Goal: Information Seeking & Learning: Learn about a topic

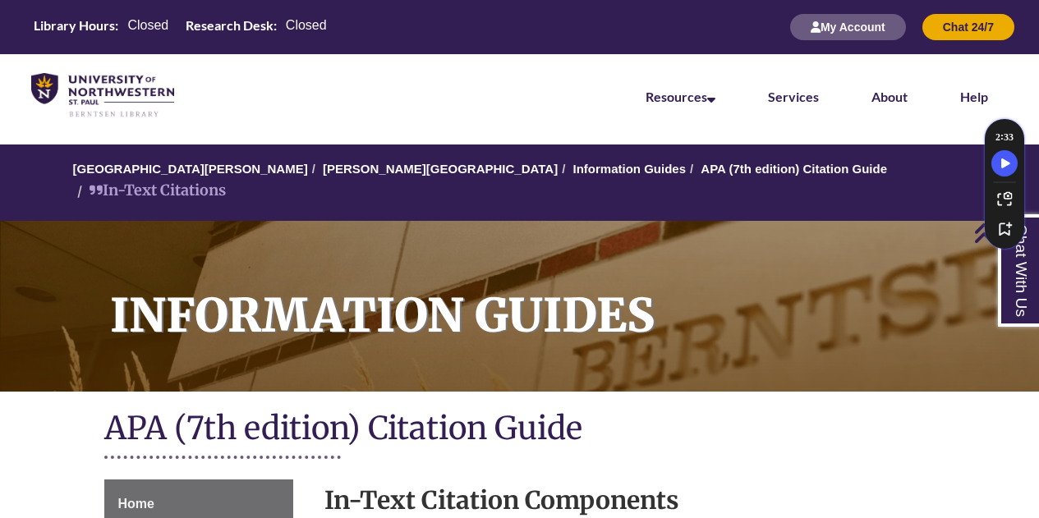
scroll to position [965, 0]
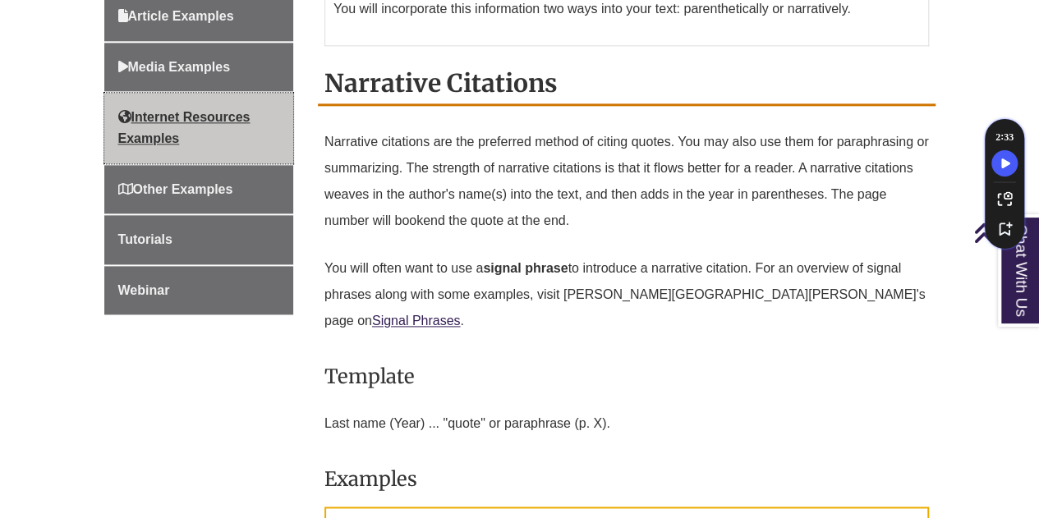
click at [189, 120] on link "Internet Resources Examples" at bounding box center [199, 128] width 190 height 70
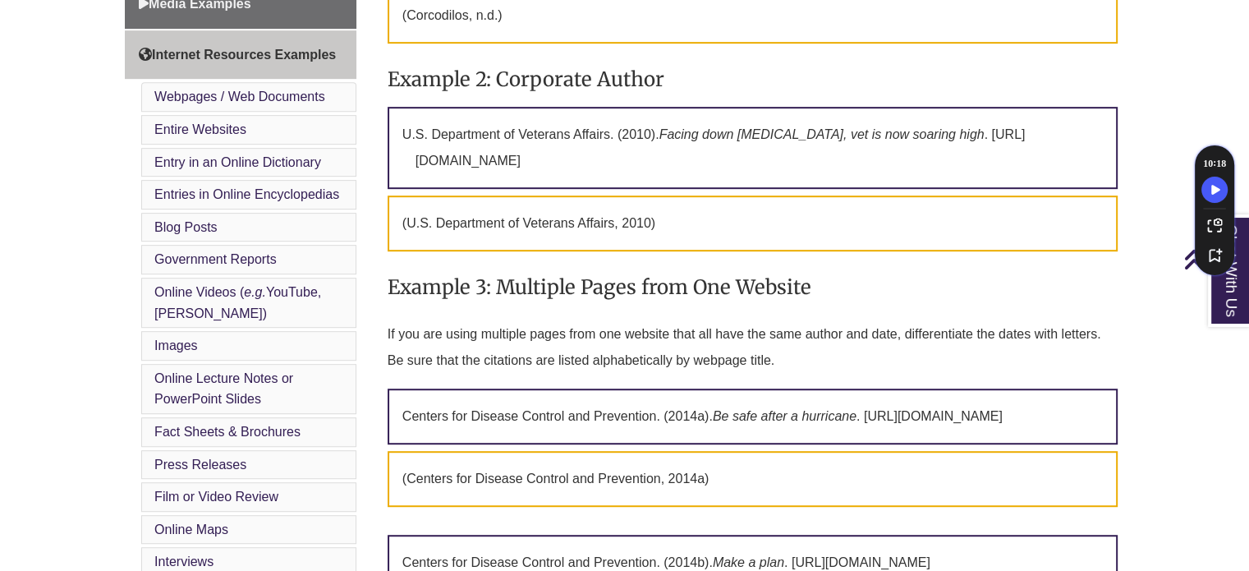
scroll to position [835, 0]
click at [757, 189] on p "U.S. Department of Veterans Affairs. (2010). Facing down [MEDICAL_DATA], vet is…" at bounding box center [753, 148] width 730 height 82
drag, startPoint x: 757, startPoint y: 185, endPoint x: 398, endPoint y: 149, distance: 361.6
click at [398, 149] on p "U.S. Department of Veterans Affairs. (2010). Facing down [MEDICAL_DATA], vet is…" at bounding box center [753, 148] width 730 height 82
copy p "U.S. Department of Veterans Affairs. (2010). Facing down [MEDICAL_DATA], vet is…"
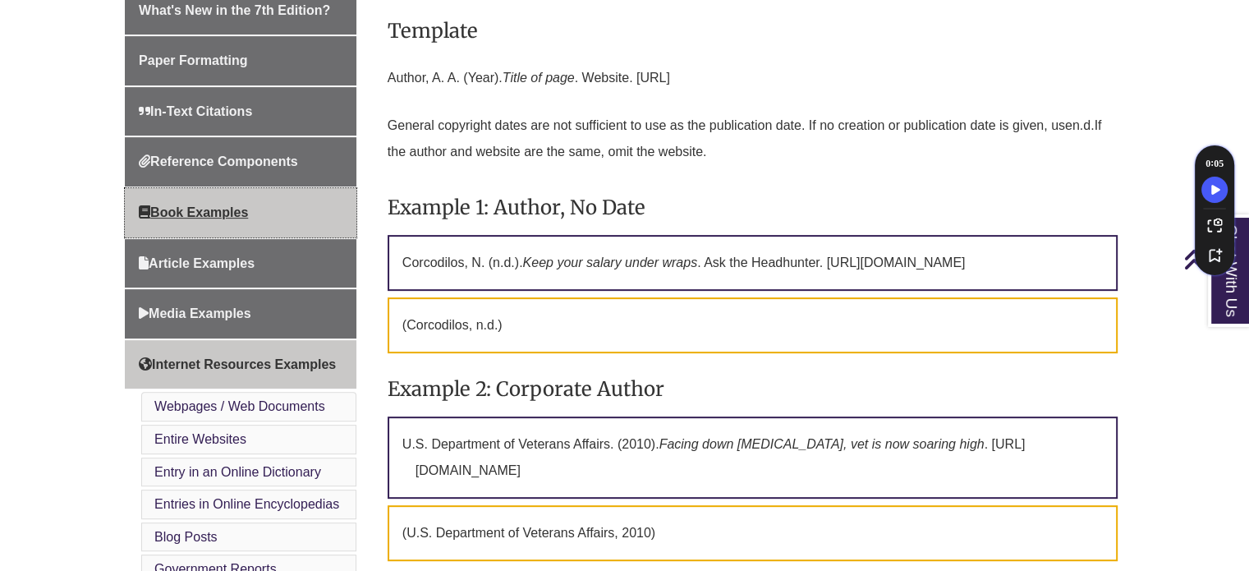
scroll to position [527, 0]
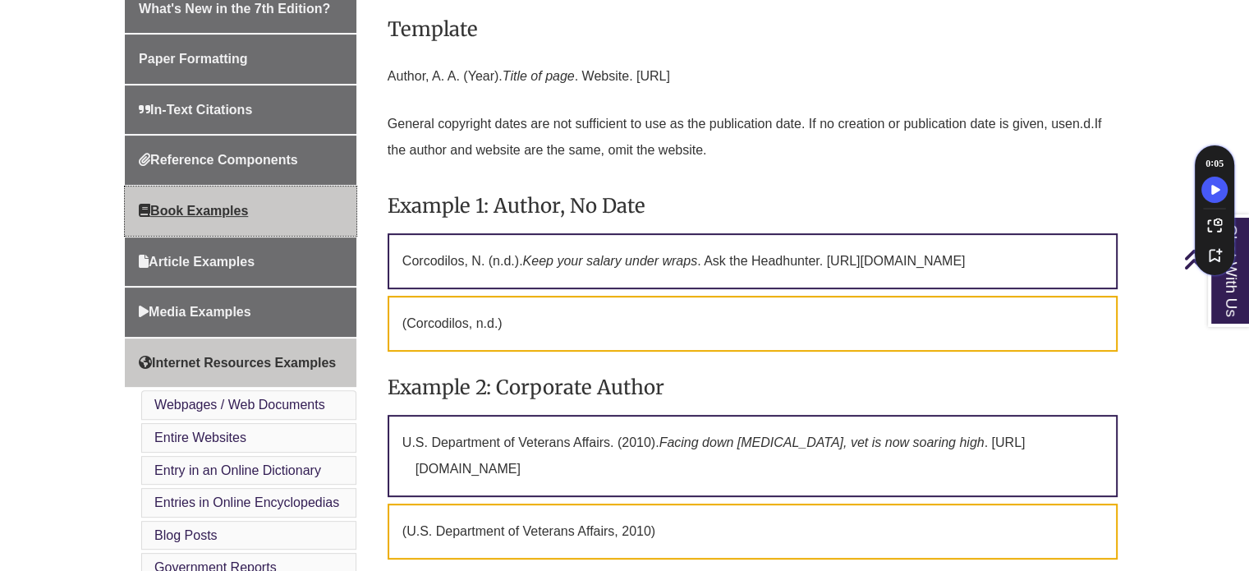
click at [209, 205] on span "Book Examples" at bounding box center [193, 211] width 109 height 14
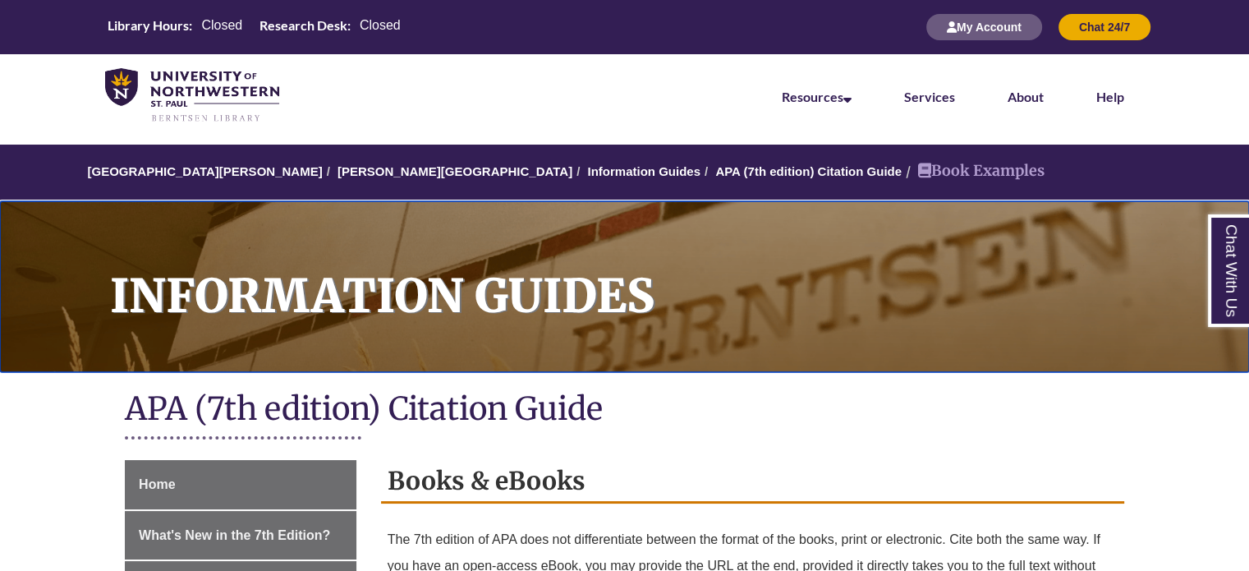
drag, startPoint x: 0, startPoint y: 0, endPoint x: 262, endPoint y: 261, distance: 370.0
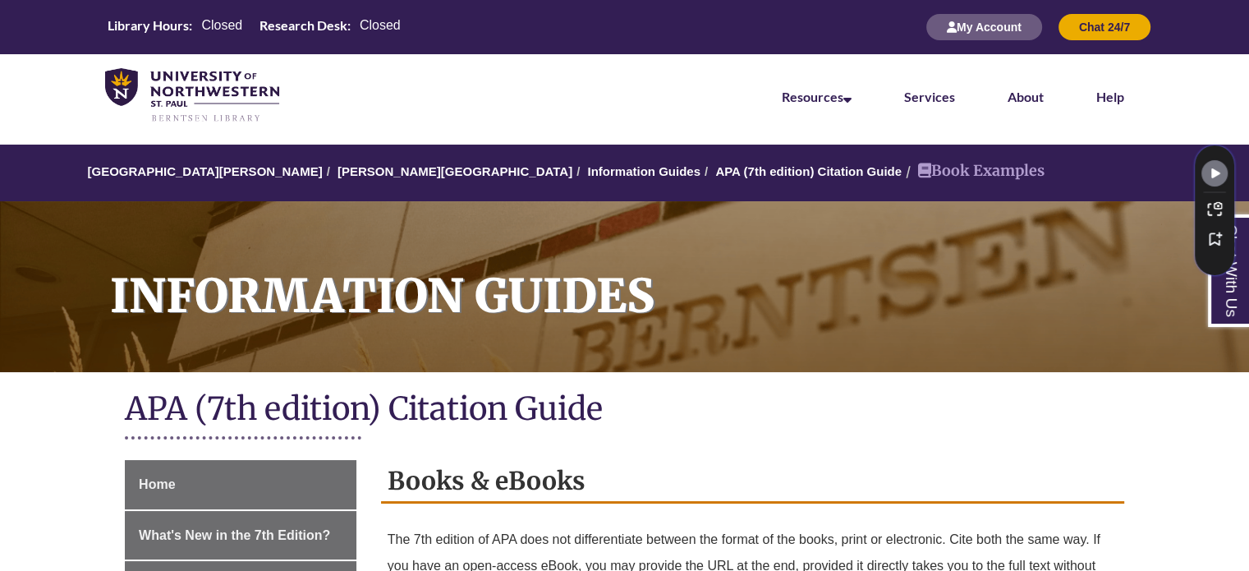
drag, startPoint x: 38, startPoint y: 500, endPoint x: 86, endPoint y: 502, distance: 48.5
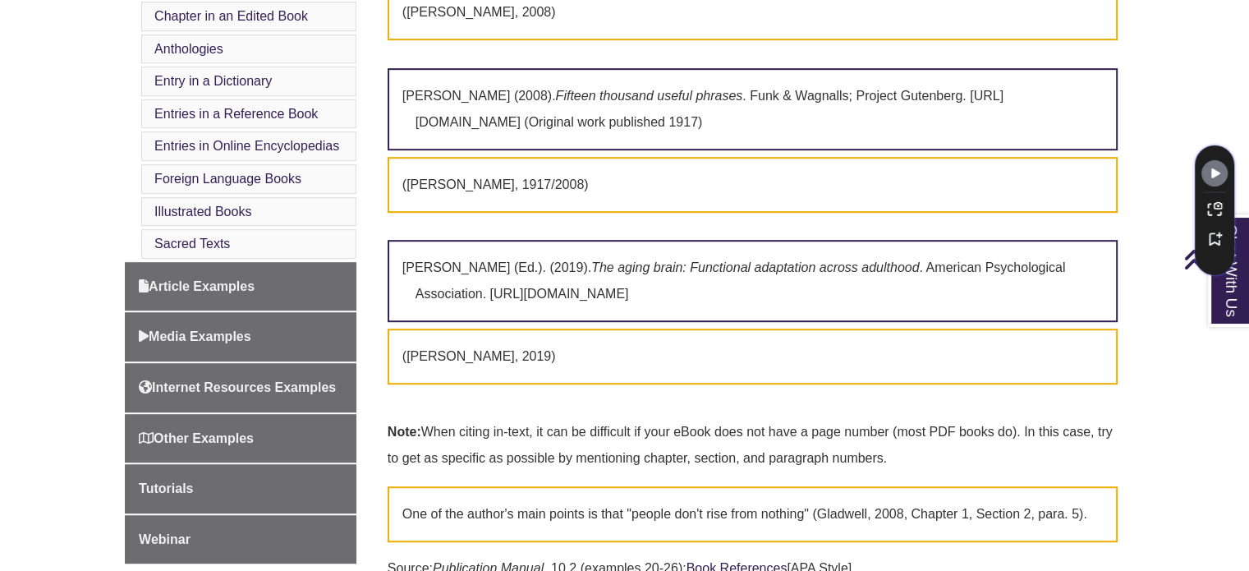
scroll to position [986, 0]
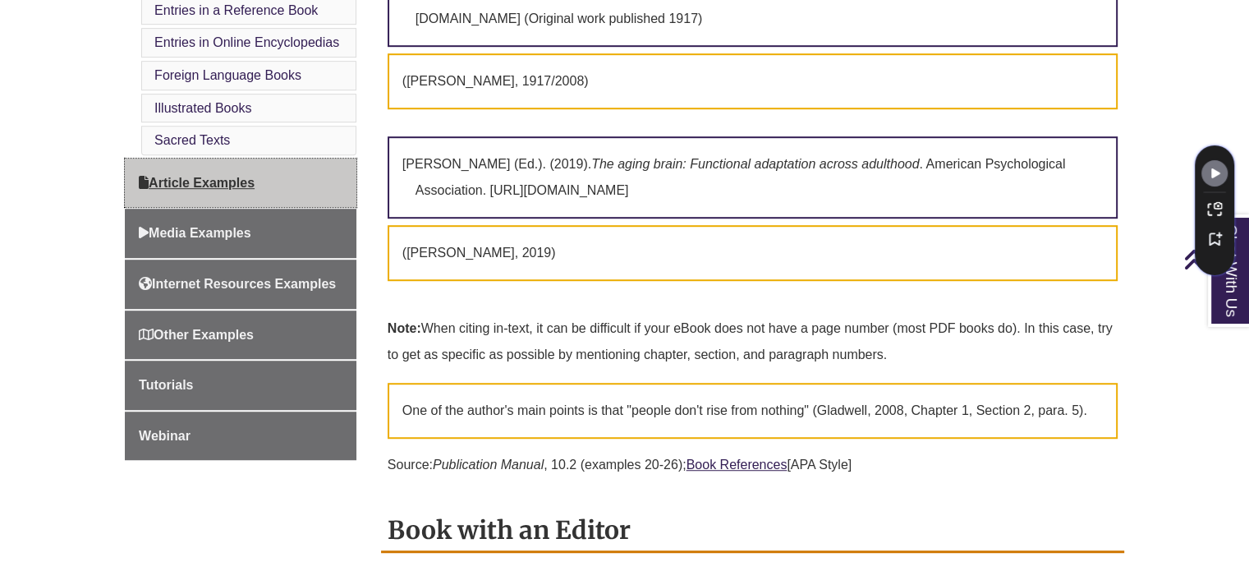
click at [219, 176] on span "Article Examples" at bounding box center [197, 183] width 116 height 14
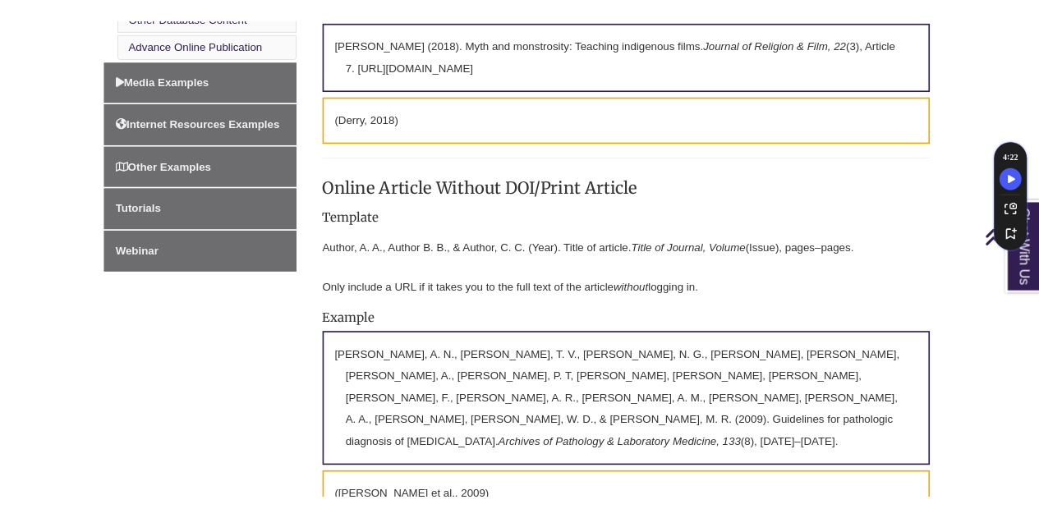
scroll to position [1191, 0]
